Goal: Book appointment/travel/reservation

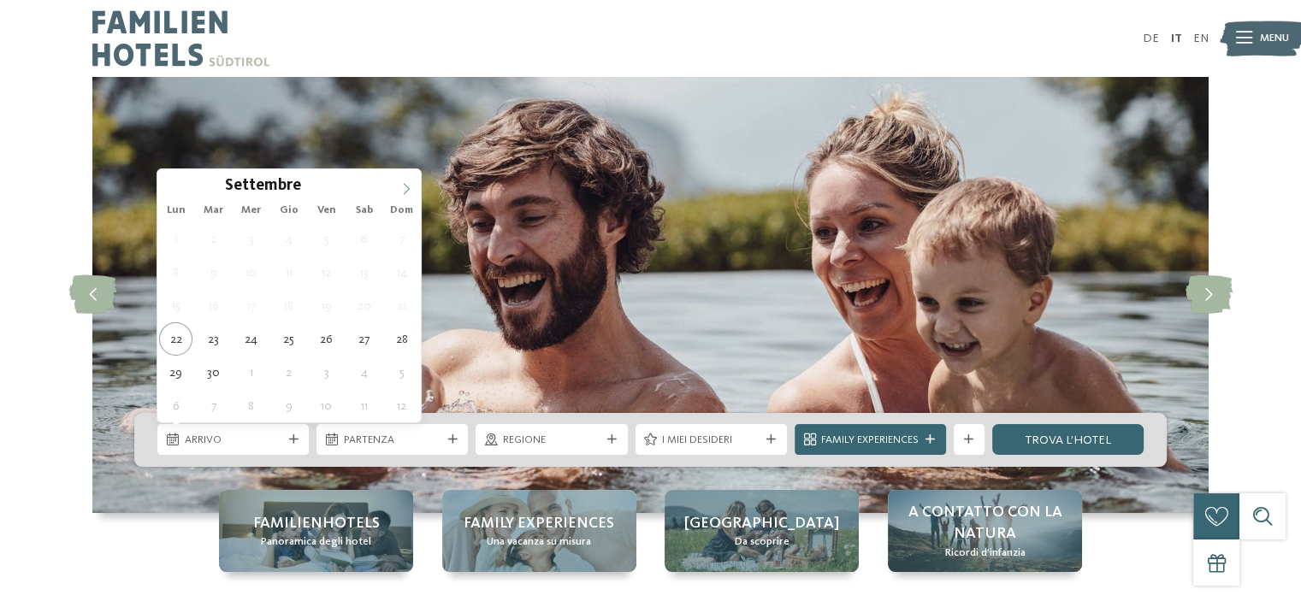
click at [405, 189] on icon at bounding box center [406, 189] width 12 height 12
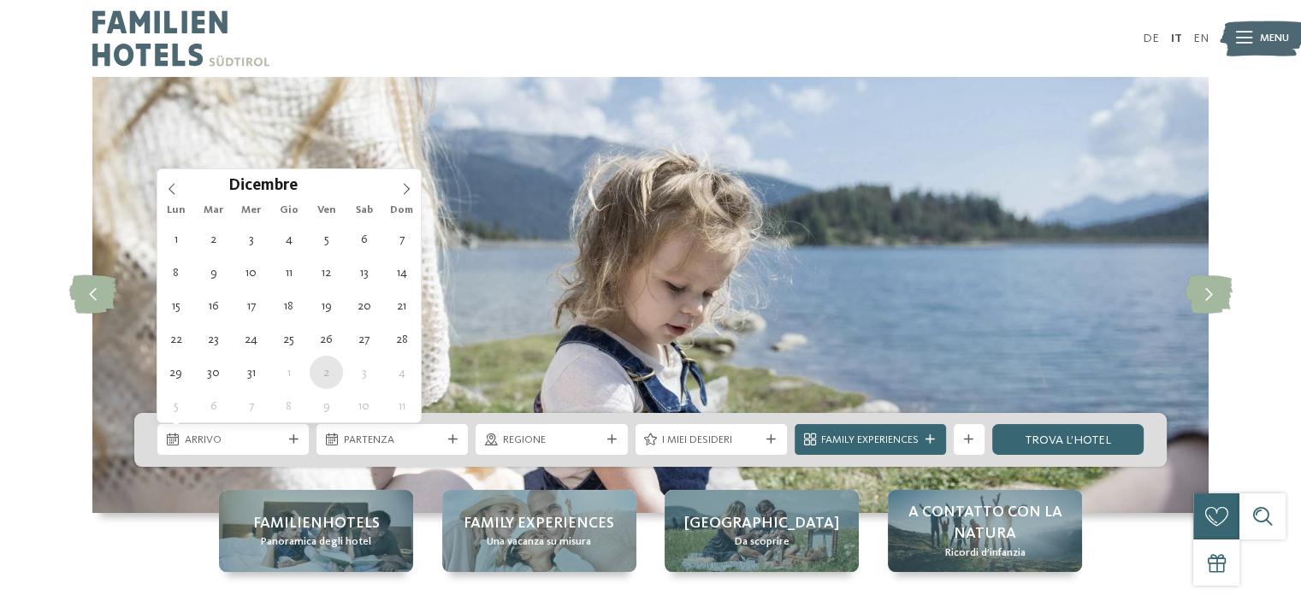
type div "[DATE]"
type input "****"
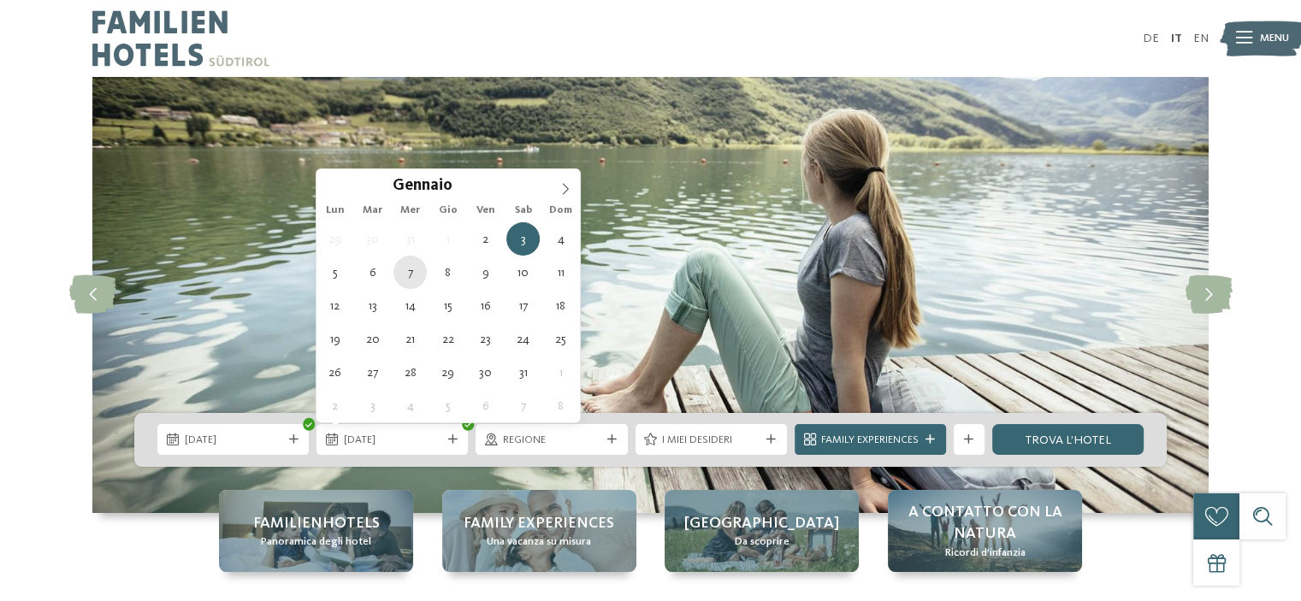
type div "[DATE]"
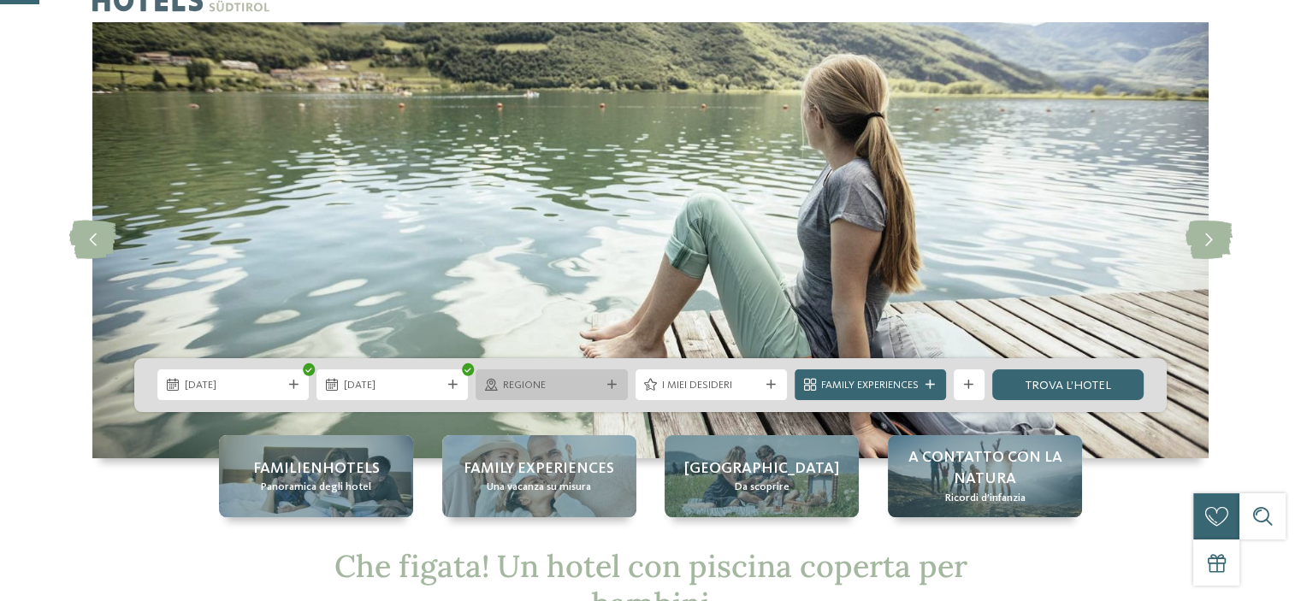
scroll to position [171, 0]
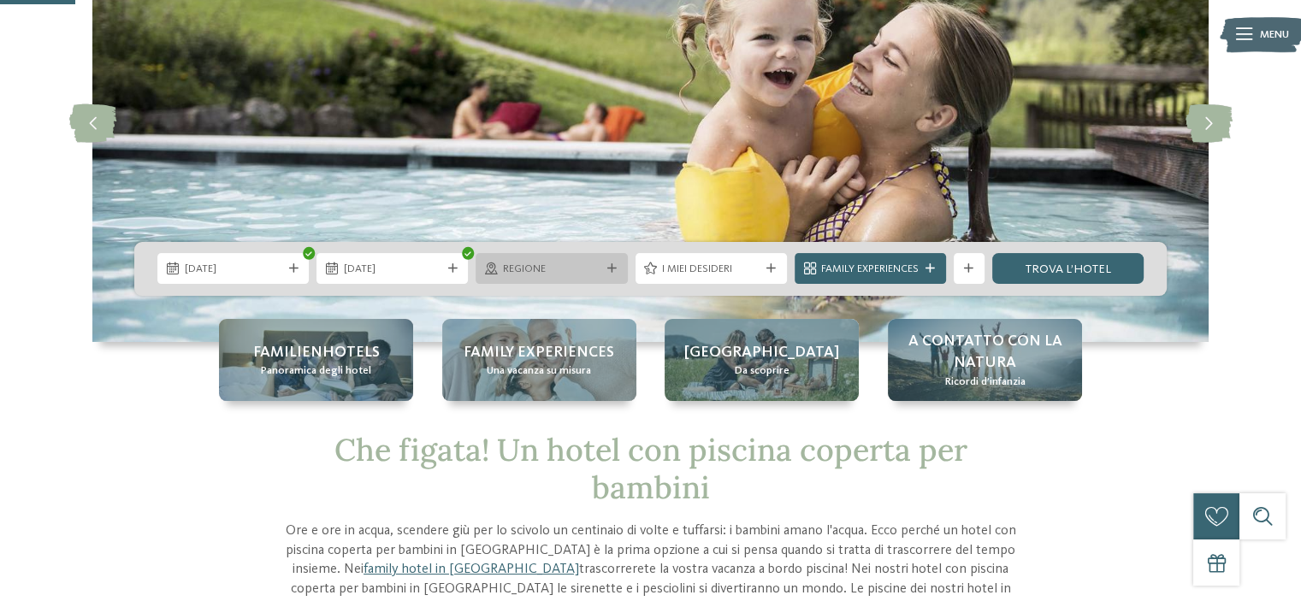
click at [600, 271] on div "Regione" at bounding box center [551, 269] width 105 height 16
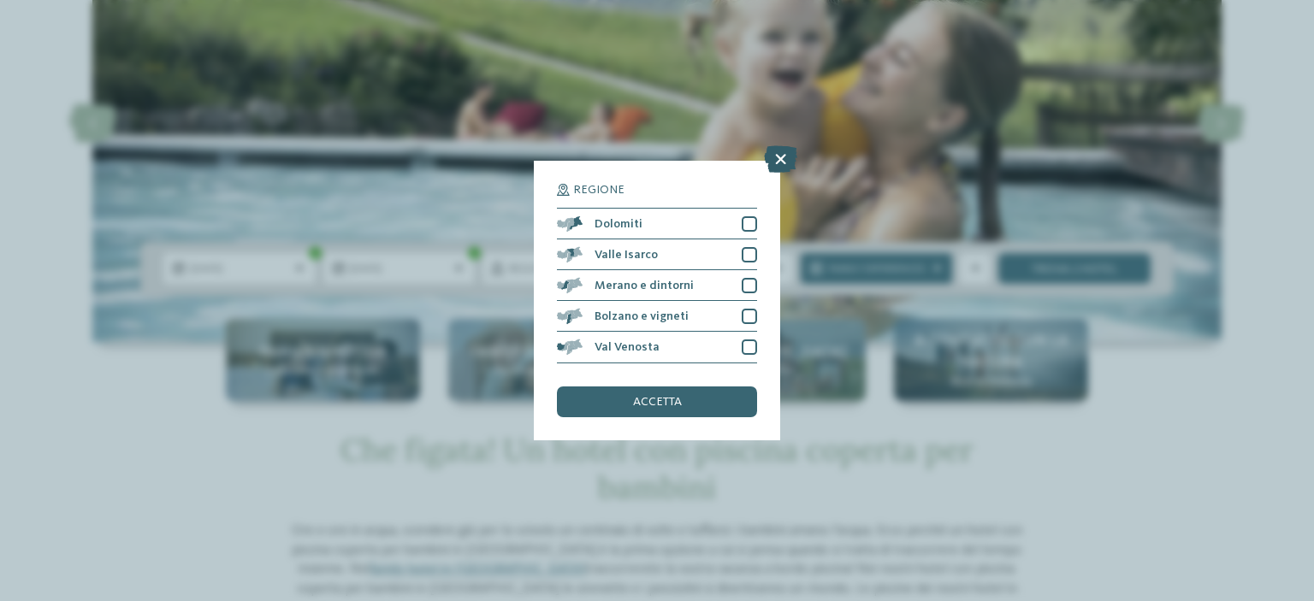
click at [780, 162] on icon at bounding box center [780, 159] width 33 height 27
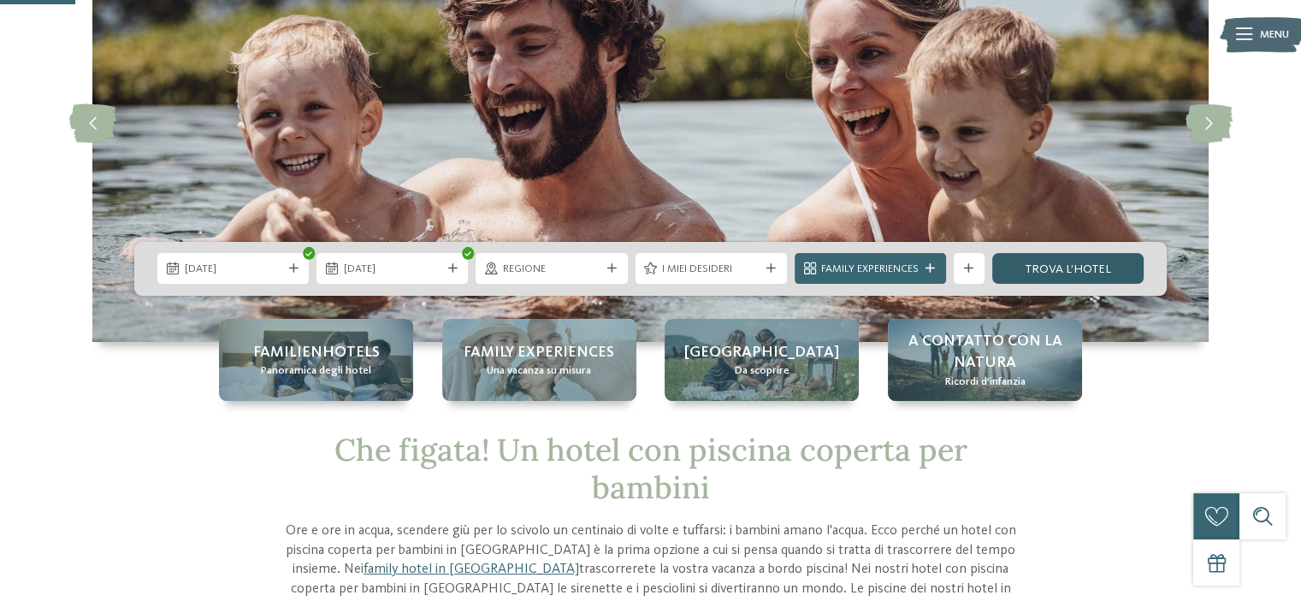
click at [1063, 276] on link "trova l’hotel" at bounding box center [1067, 268] width 151 height 31
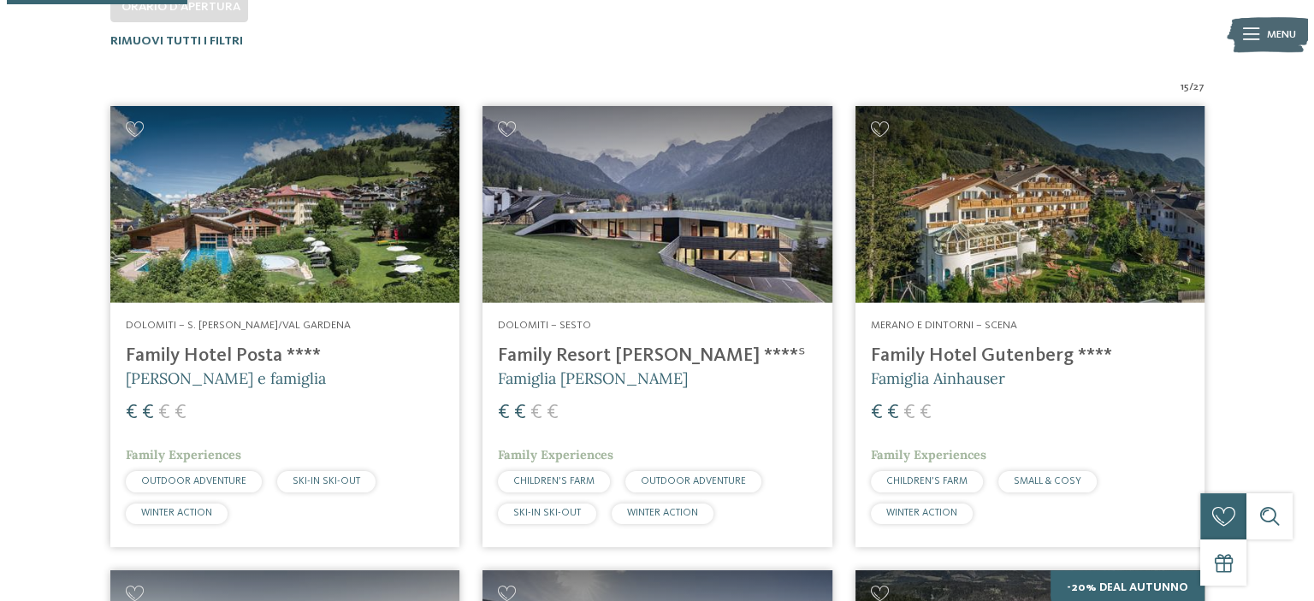
scroll to position [324, 0]
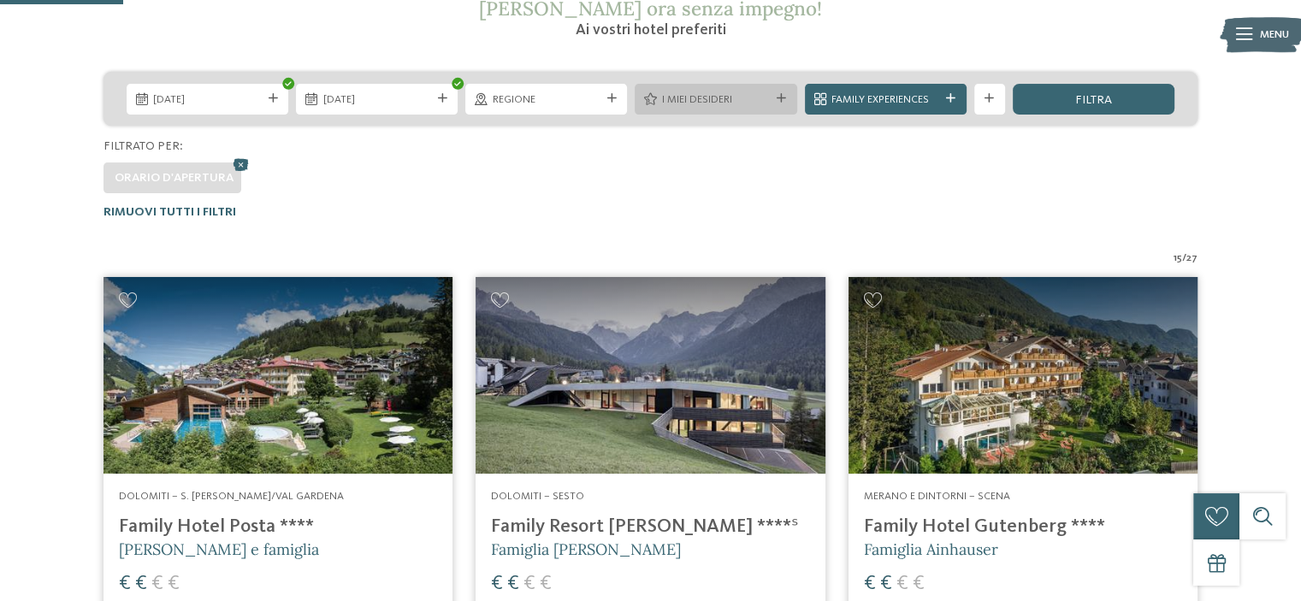
click at [783, 102] on icon at bounding box center [781, 98] width 9 height 9
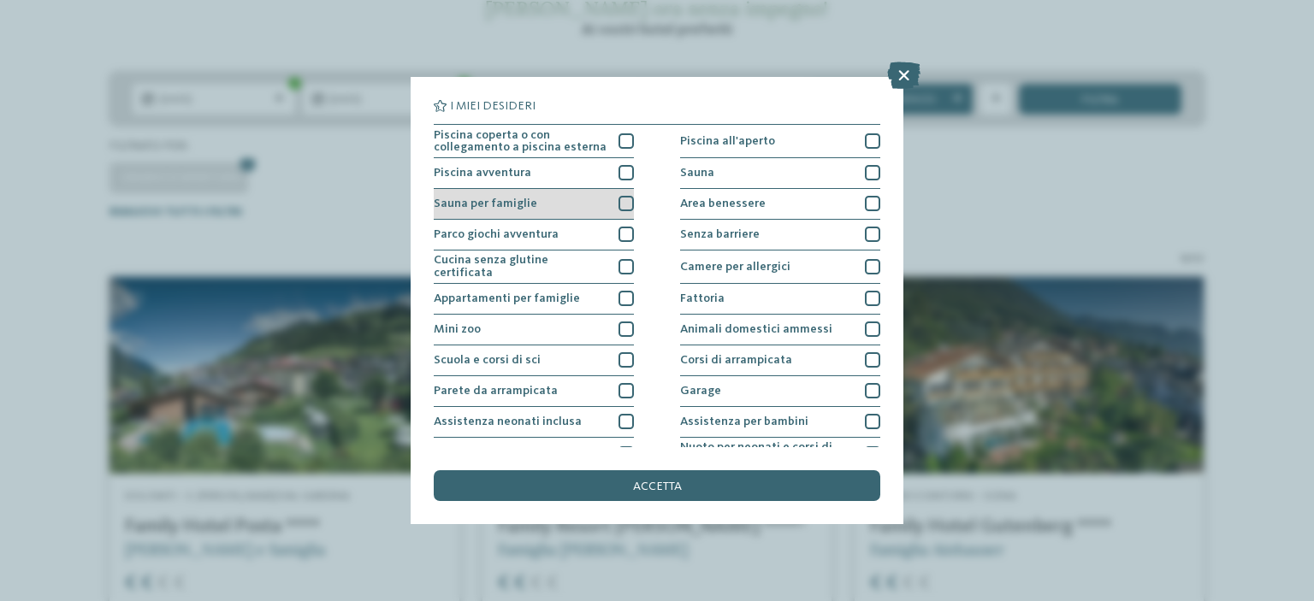
click at [625, 209] on div at bounding box center [625, 203] width 15 height 15
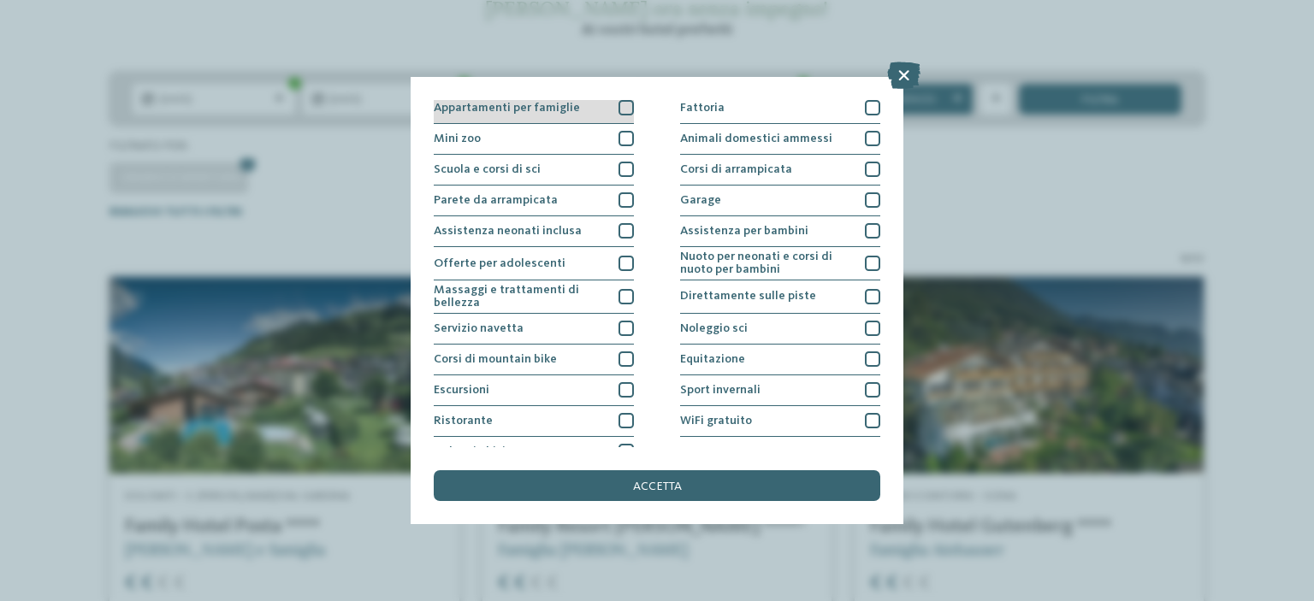
scroll to position [208, 0]
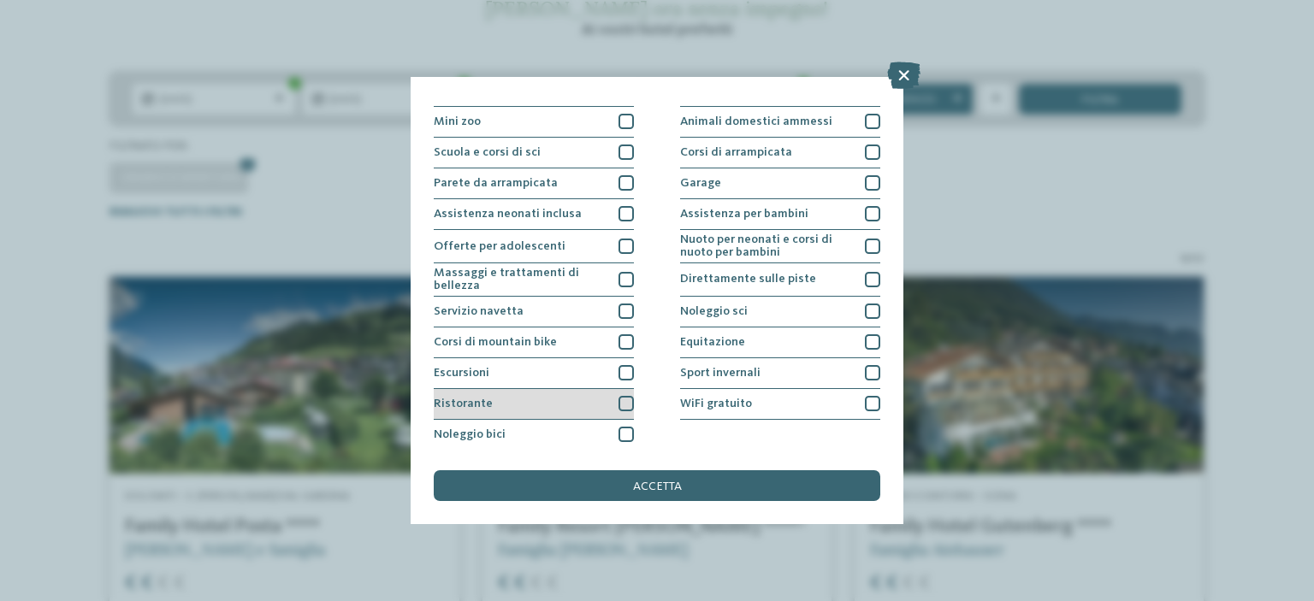
click at [626, 396] on div at bounding box center [625, 403] width 15 height 15
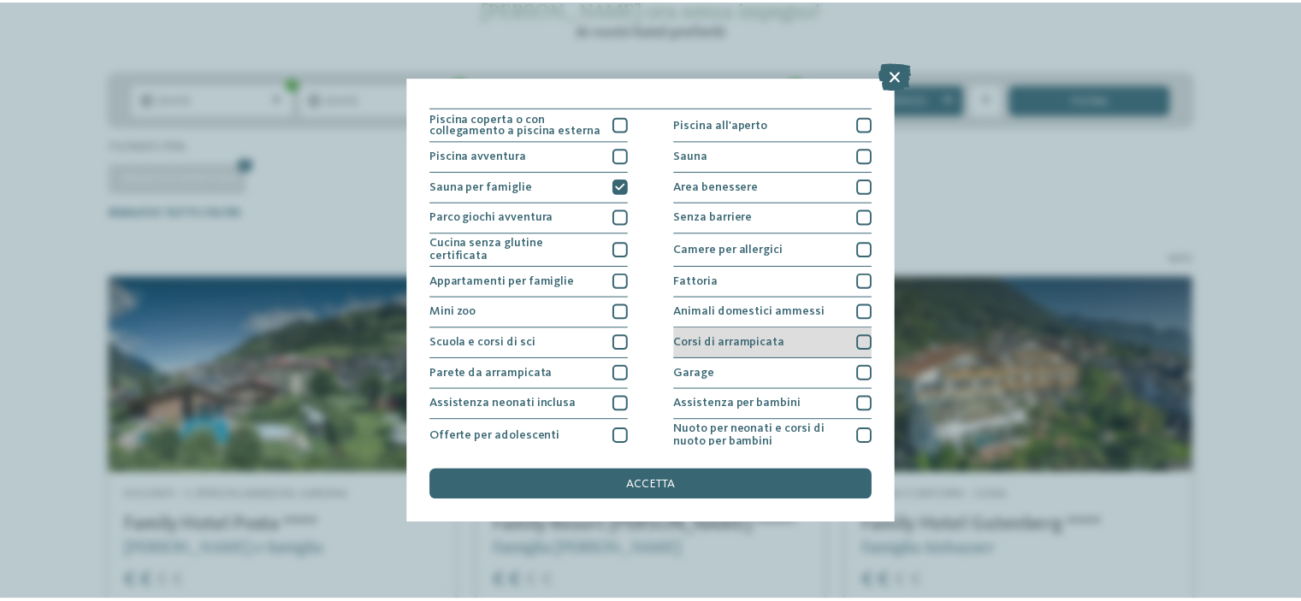
scroll to position [0, 0]
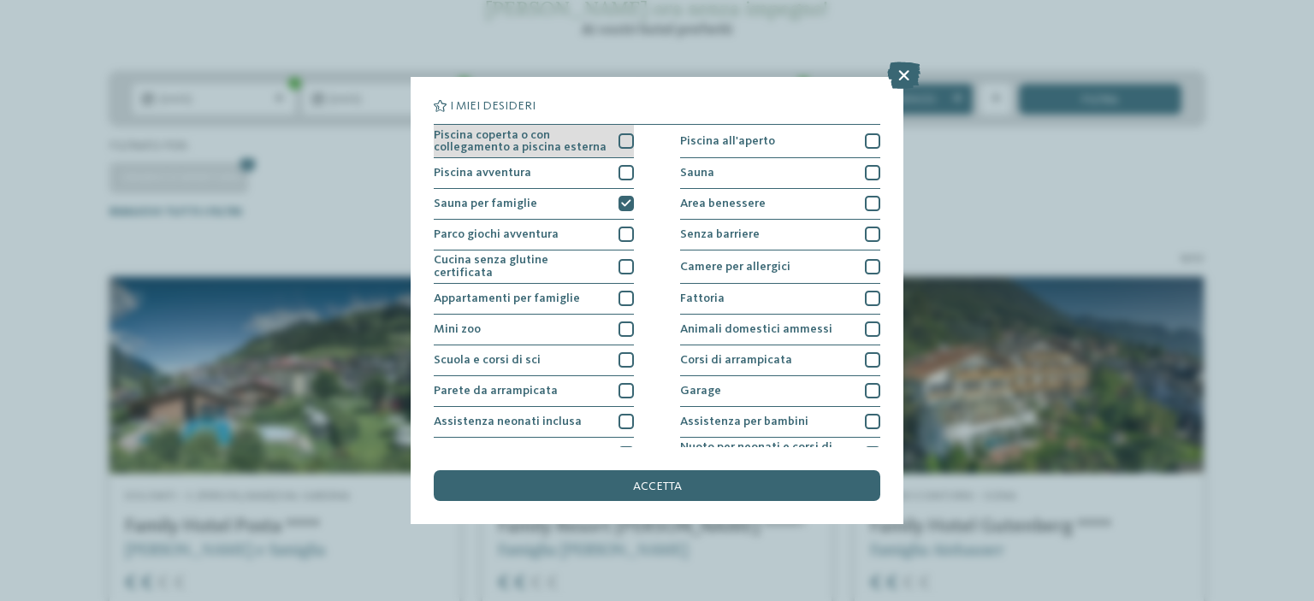
click at [624, 141] on div at bounding box center [625, 140] width 15 height 15
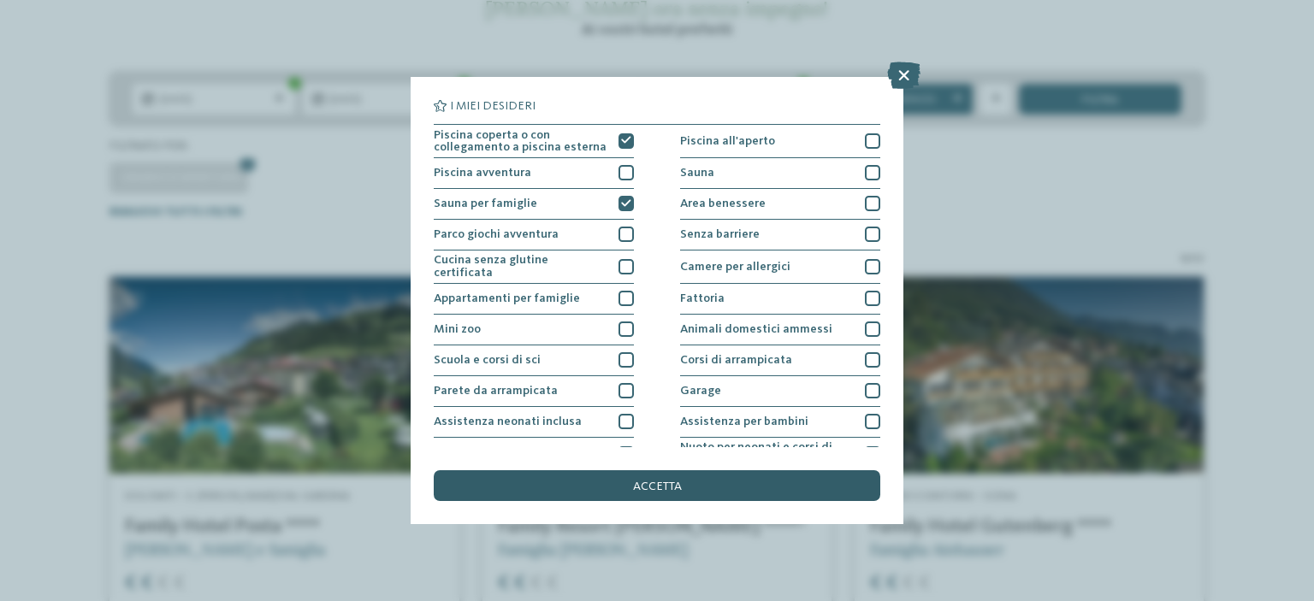
click at [647, 485] on span "accetta" at bounding box center [657, 487] width 49 height 12
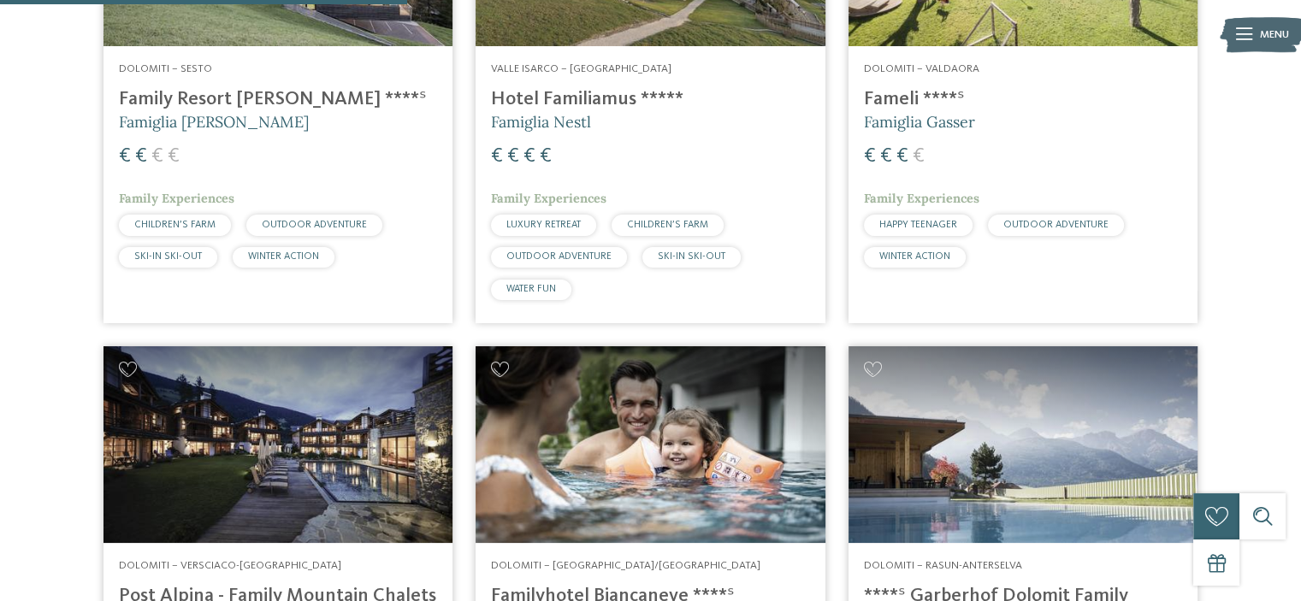
scroll to position [837, 0]
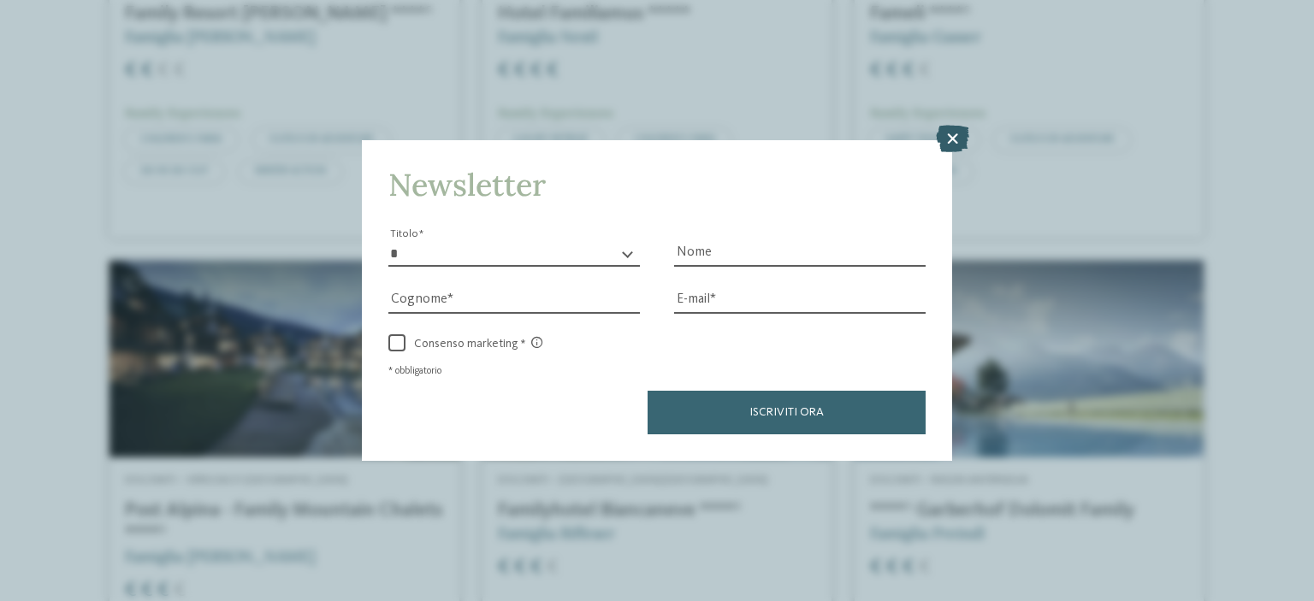
click at [958, 138] on icon at bounding box center [952, 138] width 33 height 27
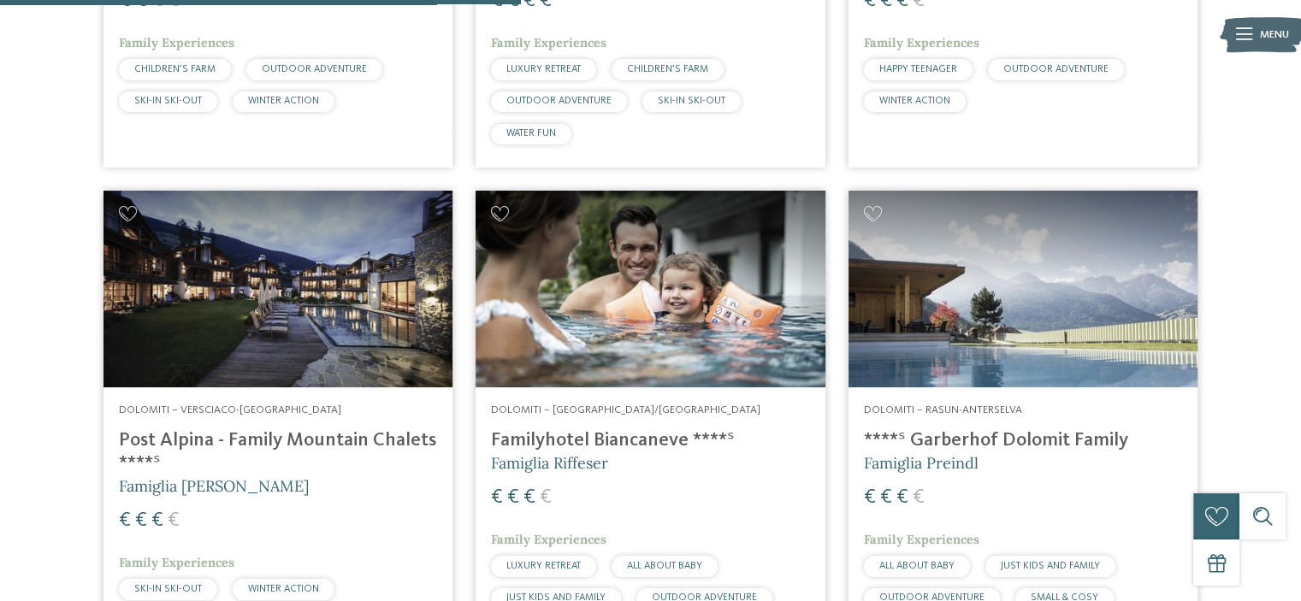
scroll to position [1009, 0]
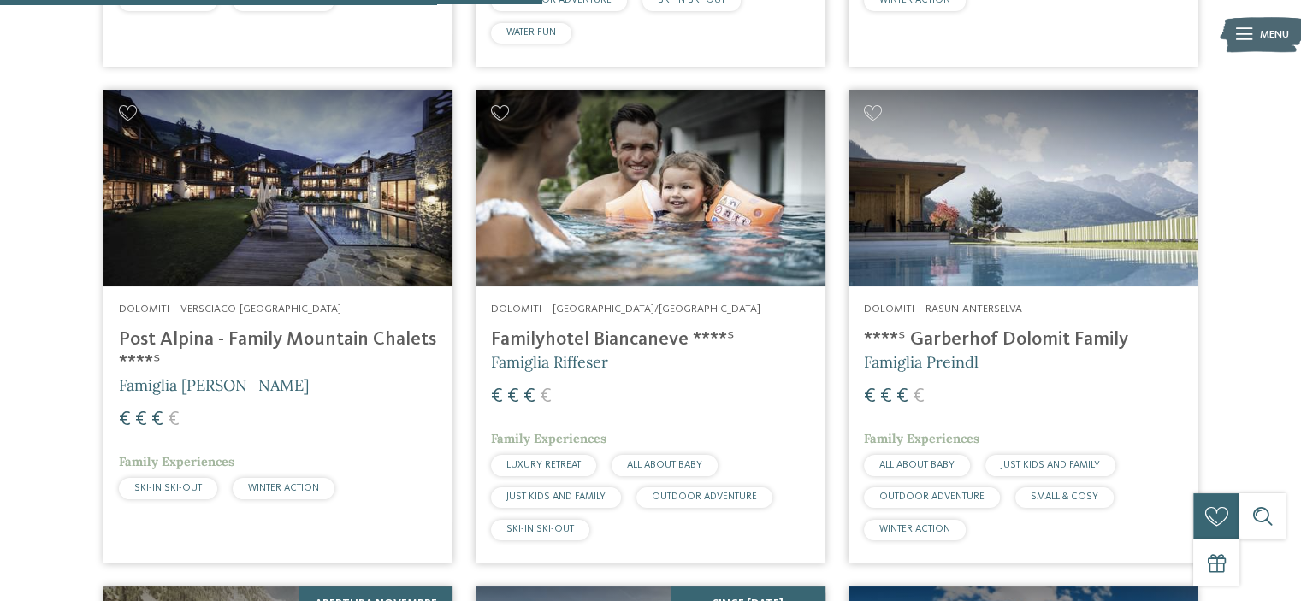
click at [612, 358] on h5 "Famiglia Riffeser" at bounding box center [650, 362] width 318 height 21
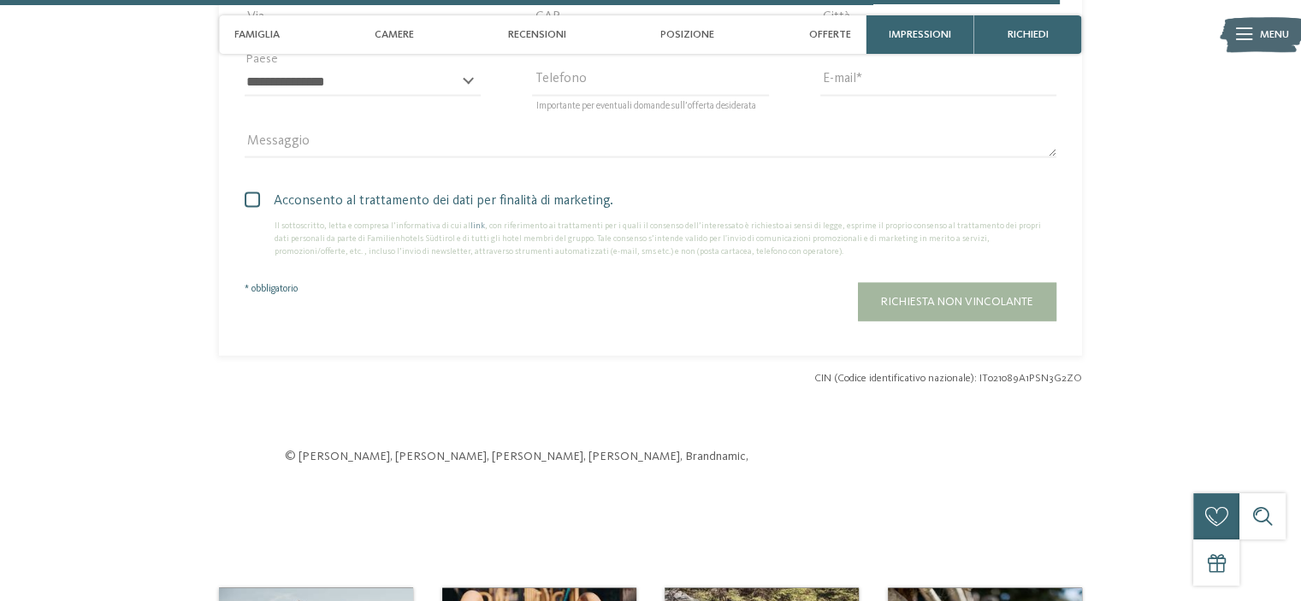
scroll to position [3593, 0]
